Goal: Task Accomplishment & Management: Use online tool/utility

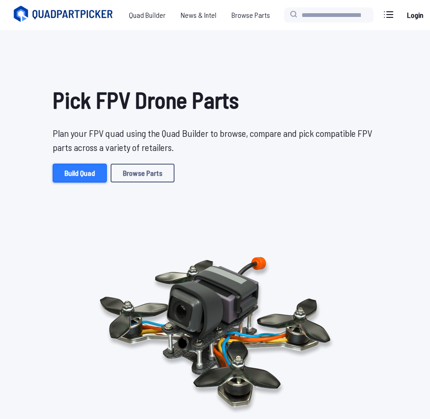
click at [72, 168] on link "Build Quad" at bounding box center [80, 173] width 54 height 19
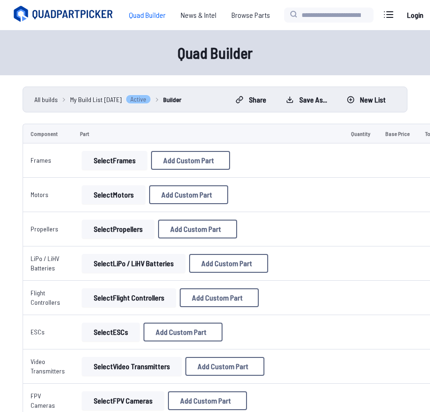
click at [110, 157] on button "Select Frames" at bounding box center [114, 160] width 65 height 19
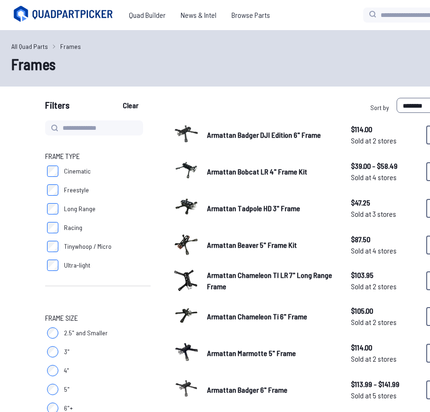
click at [67, 175] on span "Cinematic" at bounding box center [77, 171] width 27 height 9
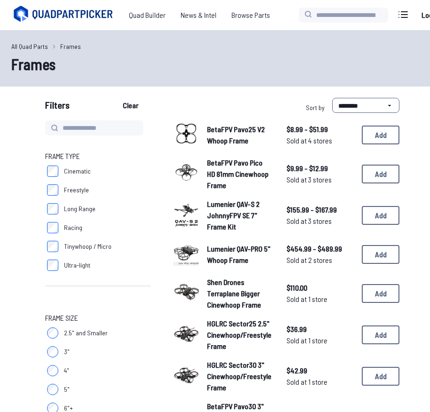
click at [243, 173] on span "BetaFPV Pavo Pico HD 81mm Cinewhoop Frame" at bounding box center [238, 174] width 62 height 32
click at [222, 133] on span "BetaFPV Pavo25 V2 Whoop Frame" at bounding box center [236, 135] width 58 height 20
click at [358, 141] on div "BetaFPV Pavo25 V2 Whoop Frame $8.99 - $51.99 Sold at 4 stores $8.99 - $51.99 So…" at bounding box center [286, 134] width 226 height 29
click at [370, 138] on button "Add" at bounding box center [381, 135] width 38 height 19
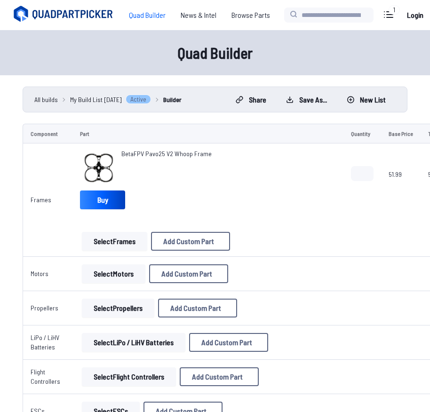
click at [121, 264] on button "Select Motors" at bounding box center [114, 273] width 64 height 19
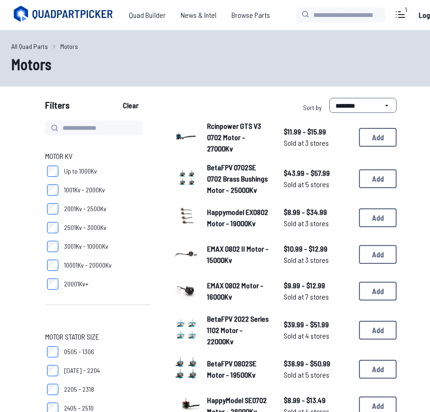
click at [218, 228] on span "Happymodel EX0802 Motor - 19000Kv" at bounding box center [237, 217] width 61 height 20
click at [376, 227] on button "Add" at bounding box center [378, 217] width 38 height 19
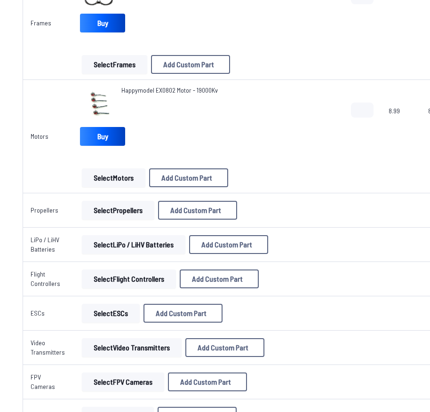
scroll to position [188, 0]
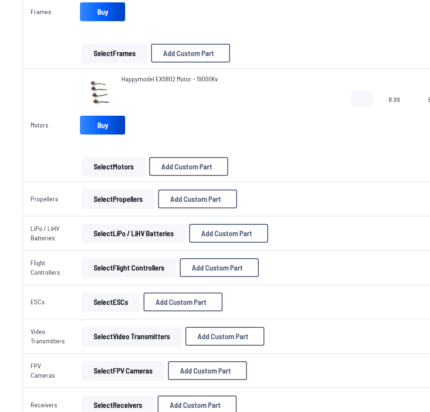
click at [117, 199] on button "Select Propellers" at bounding box center [118, 199] width 72 height 19
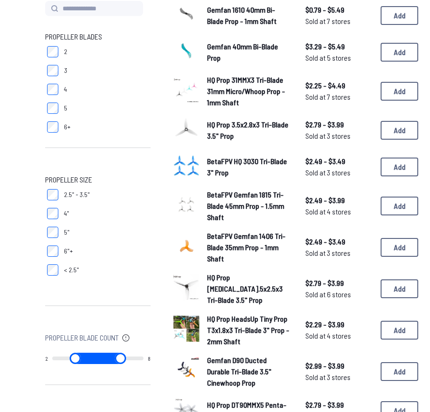
scroll to position [94, 0]
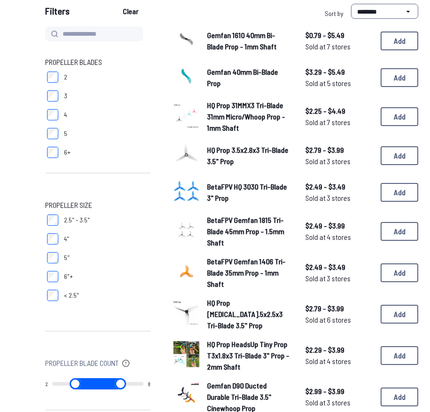
click at [58, 99] on label "3" at bounding box center [97, 96] width 105 height 19
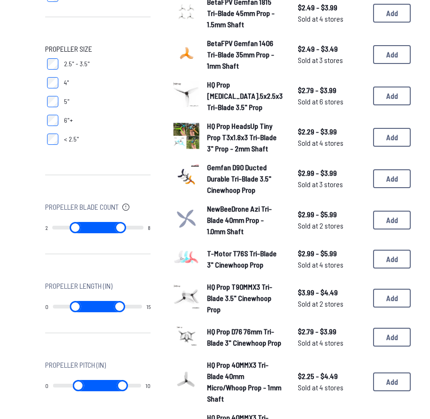
scroll to position [47, 0]
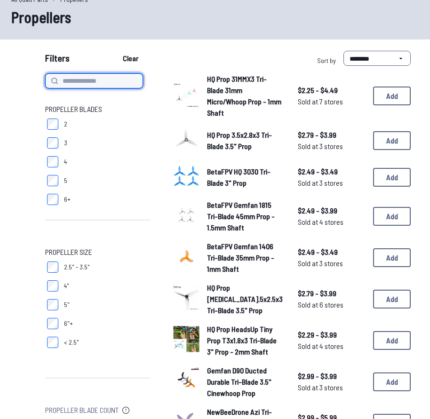
click at [93, 77] on input at bounding box center [94, 80] width 98 height 15
type input "***"
click at [115, 51] on button "Clear" at bounding box center [131, 58] width 32 height 15
type input "***"
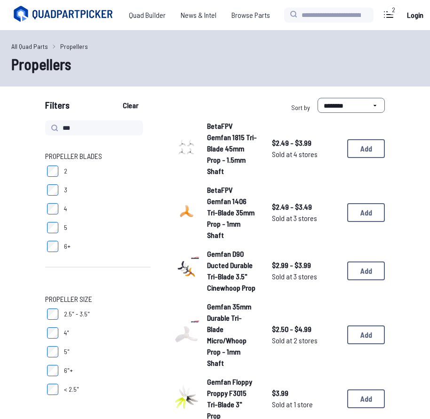
click at [225, 148] on span "BetaFPV Gemfan 1815 Tri-Blade 45mm Prop - 1.5mm Shaft" at bounding box center [232, 148] width 50 height 54
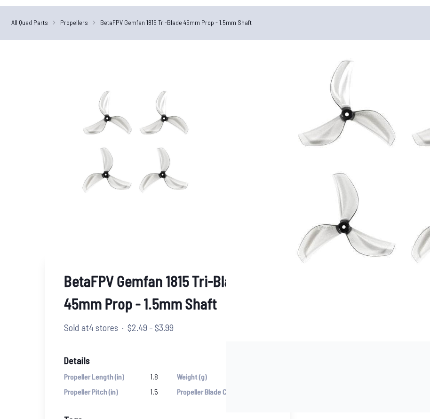
scroll to position [94, 0]
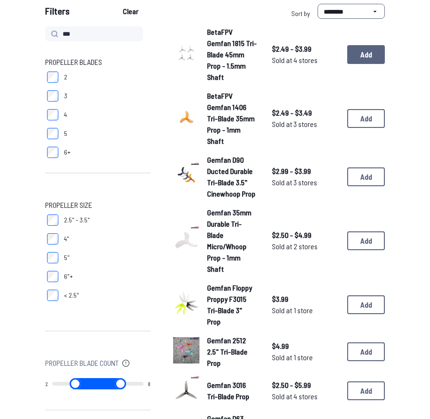
click at [357, 52] on button "Add" at bounding box center [366, 54] width 38 height 19
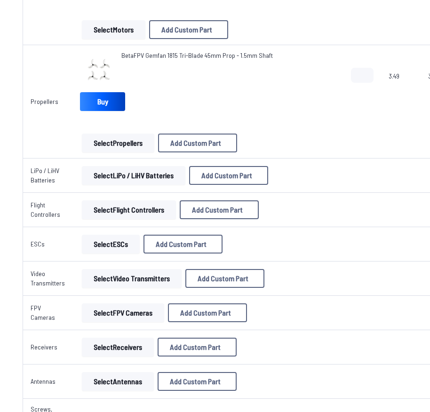
scroll to position [329, 0]
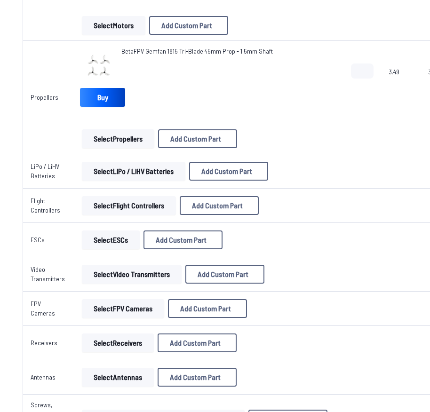
click at [96, 167] on button "Select LiPo / LiHV Batteries" at bounding box center [133, 171] width 103 height 19
click at [109, 207] on button "Select Flight Controllers" at bounding box center [129, 205] width 94 height 19
click at [104, 199] on button "Select Flight Controllers" at bounding box center [129, 205] width 94 height 19
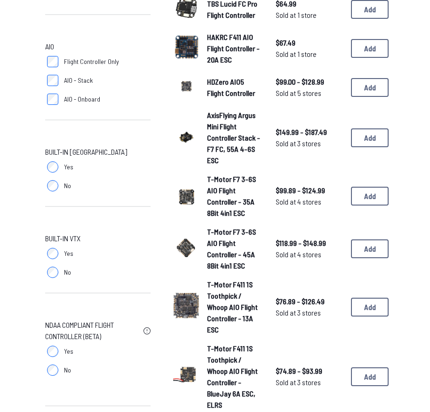
scroll to position [376, 0]
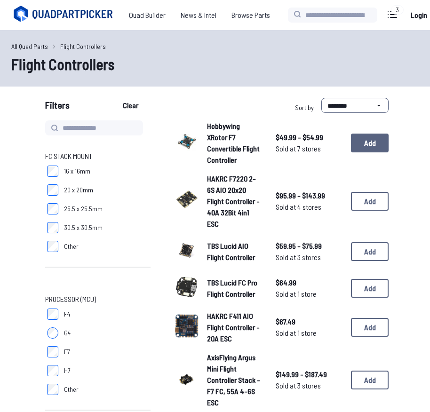
click at [357, 142] on button "Add" at bounding box center [370, 143] width 38 height 19
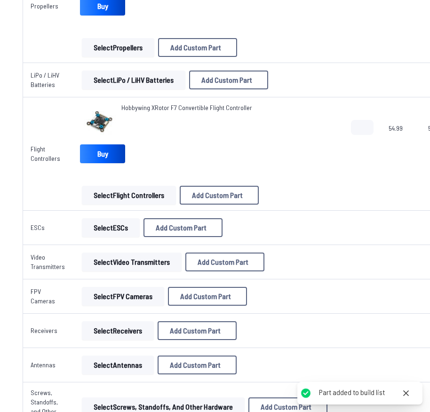
scroll to position [423, 0]
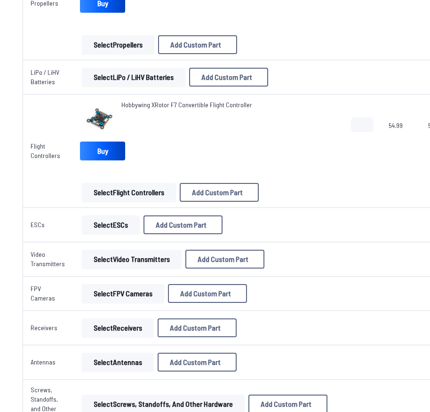
click at [89, 229] on button "Select ESCs" at bounding box center [111, 224] width 58 height 19
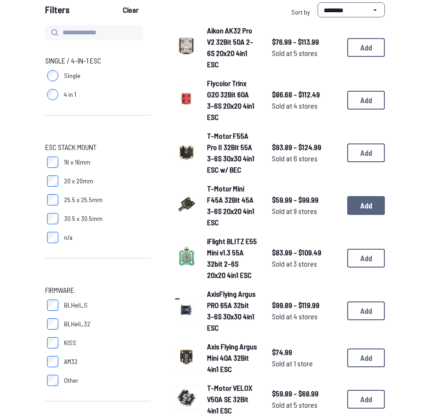
scroll to position [94, 0]
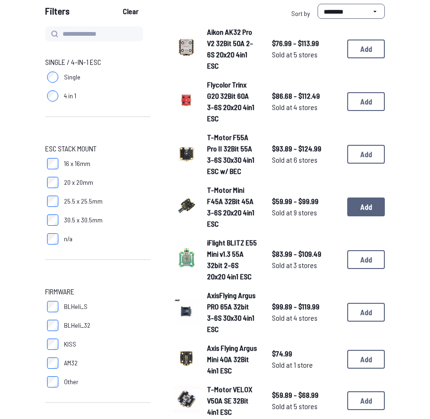
click at [352, 213] on button "Add" at bounding box center [366, 207] width 38 height 19
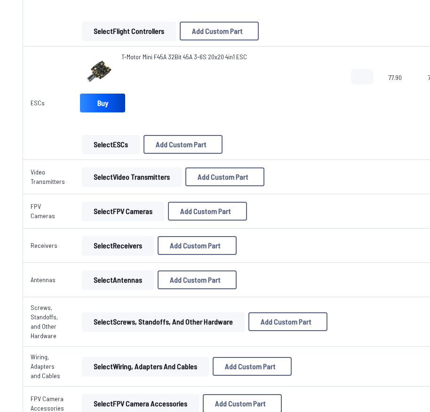
scroll to position [565, 0]
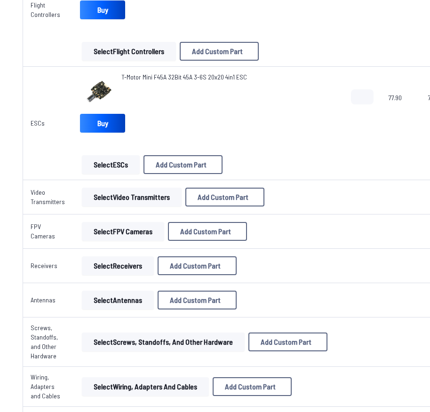
click at [124, 200] on button "Select Video Transmitters" at bounding box center [132, 197] width 100 height 19
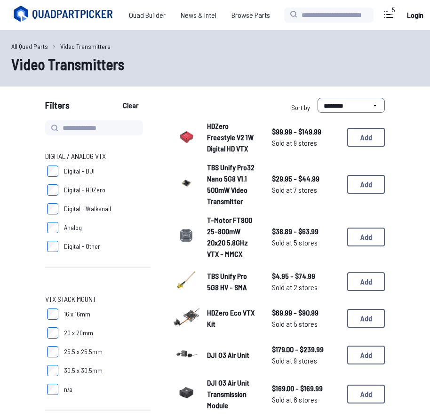
click at [68, 172] on span "Digital - DJI" at bounding box center [79, 171] width 31 height 9
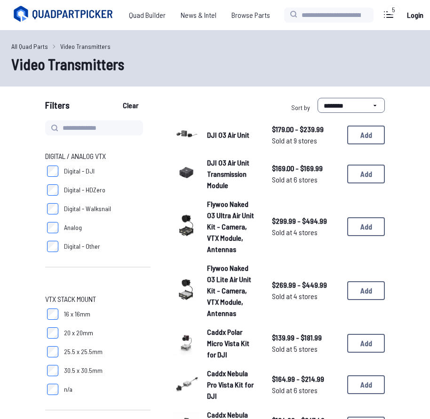
drag, startPoint x: 315, startPoint y: 124, endPoint x: 318, endPoint y: 119, distance: 6.4
click at [327, 109] on select "**********" at bounding box center [351, 105] width 67 height 15
select select "*********"
click at [318, 98] on select "**********" at bounding box center [351, 105] width 67 height 15
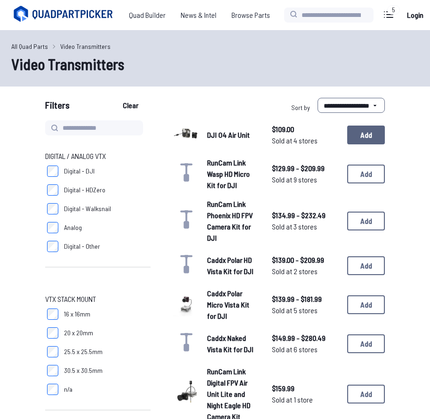
click at [363, 137] on button "Add" at bounding box center [366, 135] width 38 height 19
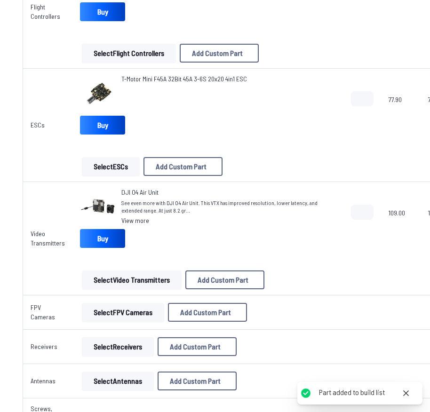
scroll to position [706, 0]
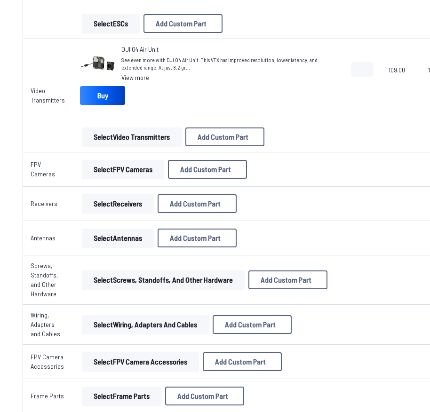
click at [118, 173] on button "Select FPV Cameras" at bounding box center [123, 169] width 82 height 19
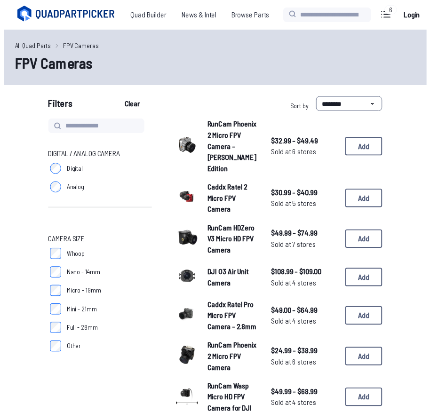
scroll to position [706, 0]
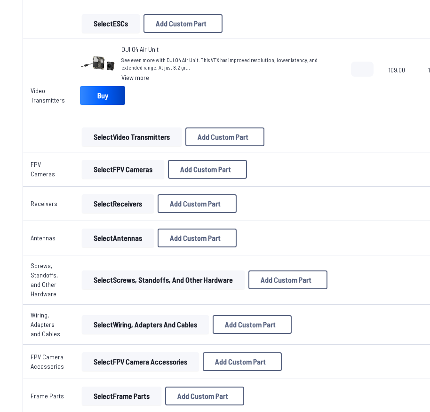
click at [118, 203] on button "Select Receivers" at bounding box center [118, 203] width 72 height 19
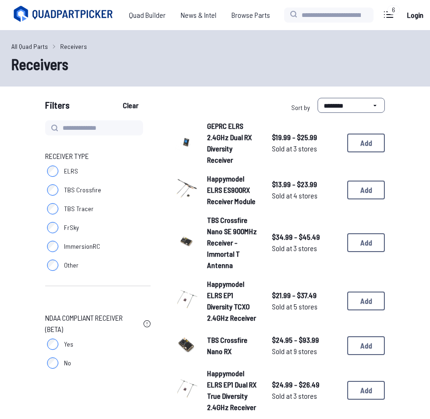
click at [58, 174] on label "ELRS" at bounding box center [97, 171] width 105 height 19
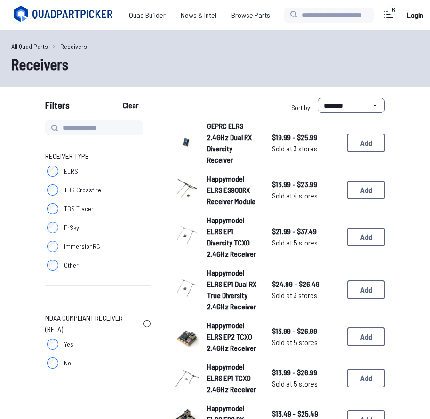
click at [60, 191] on label "TBS Crossfire" at bounding box center [97, 190] width 105 height 19
click at [361, 189] on button "Add" at bounding box center [366, 190] width 38 height 19
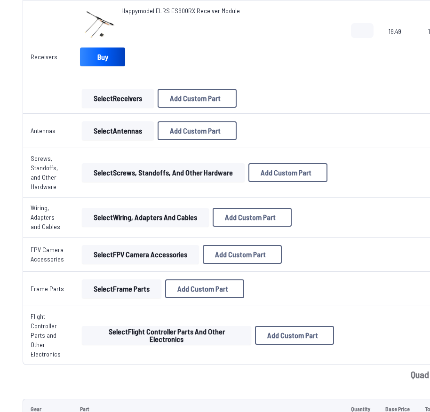
scroll to position [894, 0]
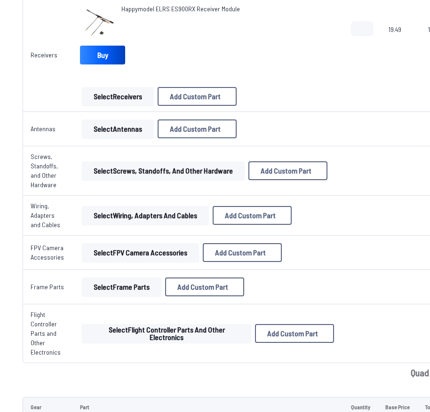
click at [108, 136] on button "Select Antennas" at bounding box center [118, 128] width 72 height 19
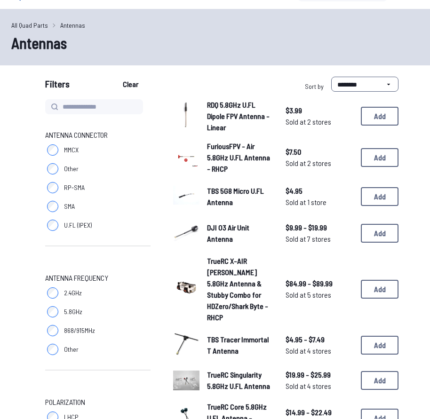
scroll to position [47, 0]
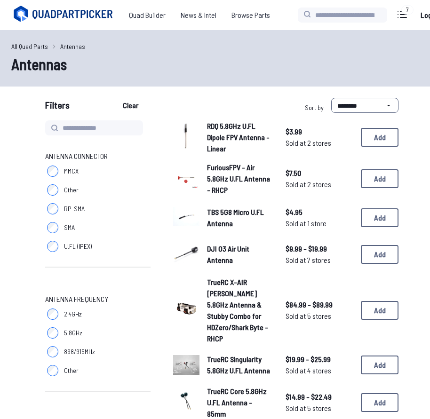
drag, startPoint x: 358, startPoint y: 145, endPoint x: 420, endPoint y: 224, distance: 100.1
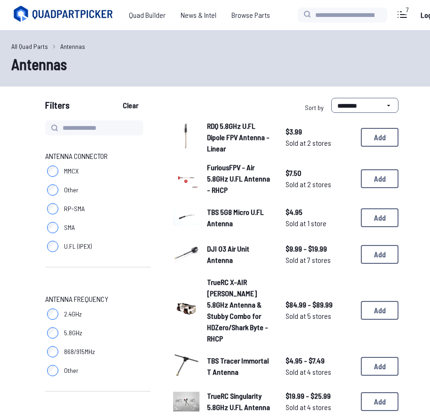
click at [39, 42] on link "All Quad Parts" at bounding box center [29, 46] width 37 height 10
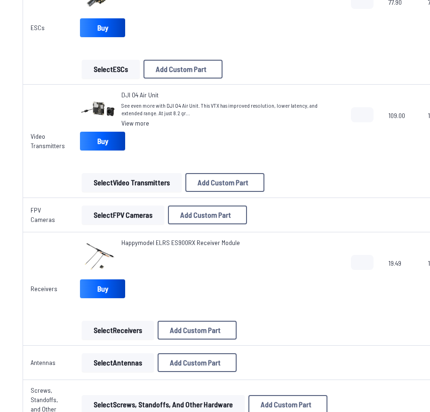
scroll to position [659, 0]
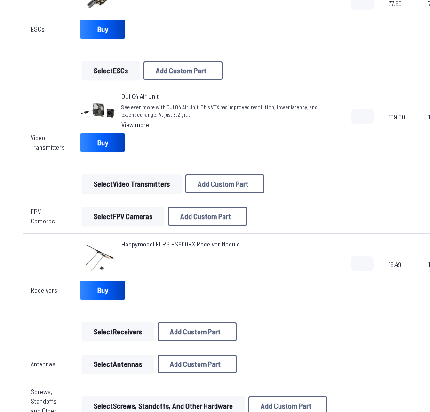
click at [128, 96] on span "DJI O4 Air Unit" at bounding box center [139, 96] width 37 height 8
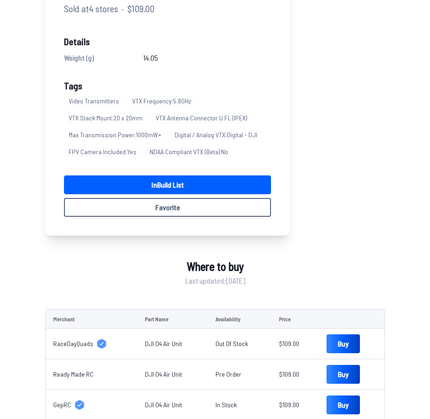
scroll to position [376, 0]
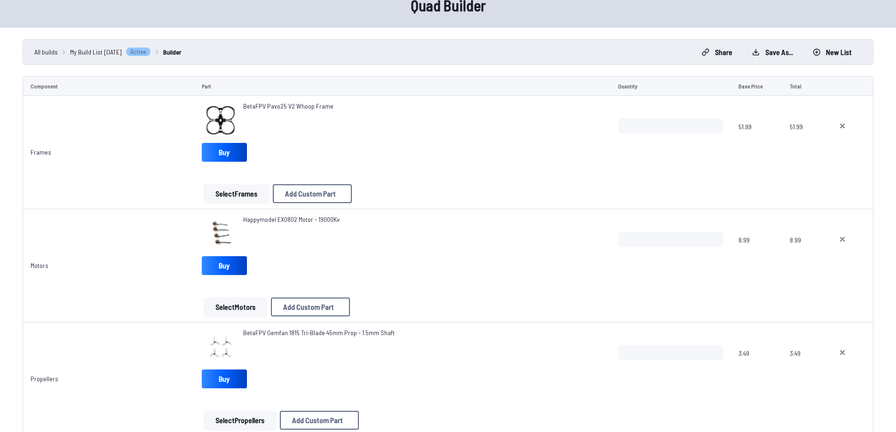
scroll to position [47, 0]
drag, startPoint x: 313, startPoint y: 105, endPoint x: 235, endPoint y: 107, distance: 78.1
click at [235, 107] on div "BetaFPV Pavo25 V2 Whoop Frame" at bounding box center [403, 121] width 402 height 38
copy div "BetaFPV Pavo25 V2 Whoop Frame"
